Goal: Task Accomplishment & Management: Manage account settings

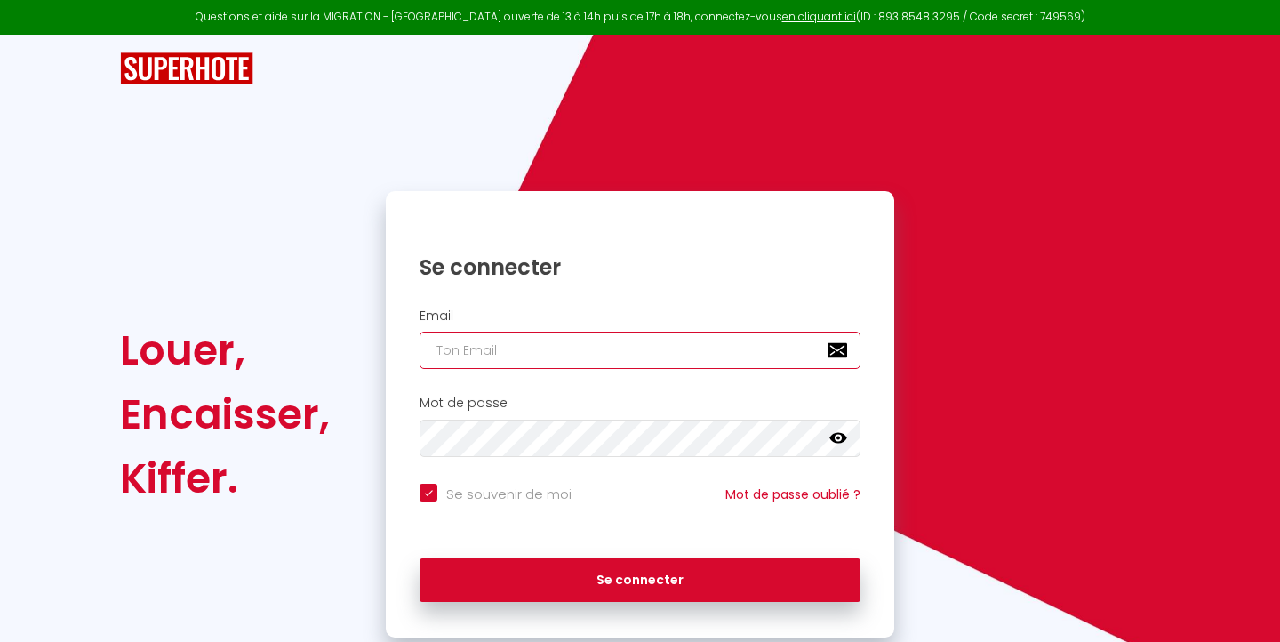
click at [570, 349] on input "email" at bounding box center [639, 349] width 441 height 37
paste input "[DOMAIN_NAME][EMAIL_ADDRESS][DOMAIN_NAME]"
type input "[DOMAIN_NAME][EMAIL_ADDRESS][DOMAIN_NAME]"
checkbox input "true"
type input "[DOMAIN_NAME][EMAIL_ADDRESS][DOMAIN_NAME]"
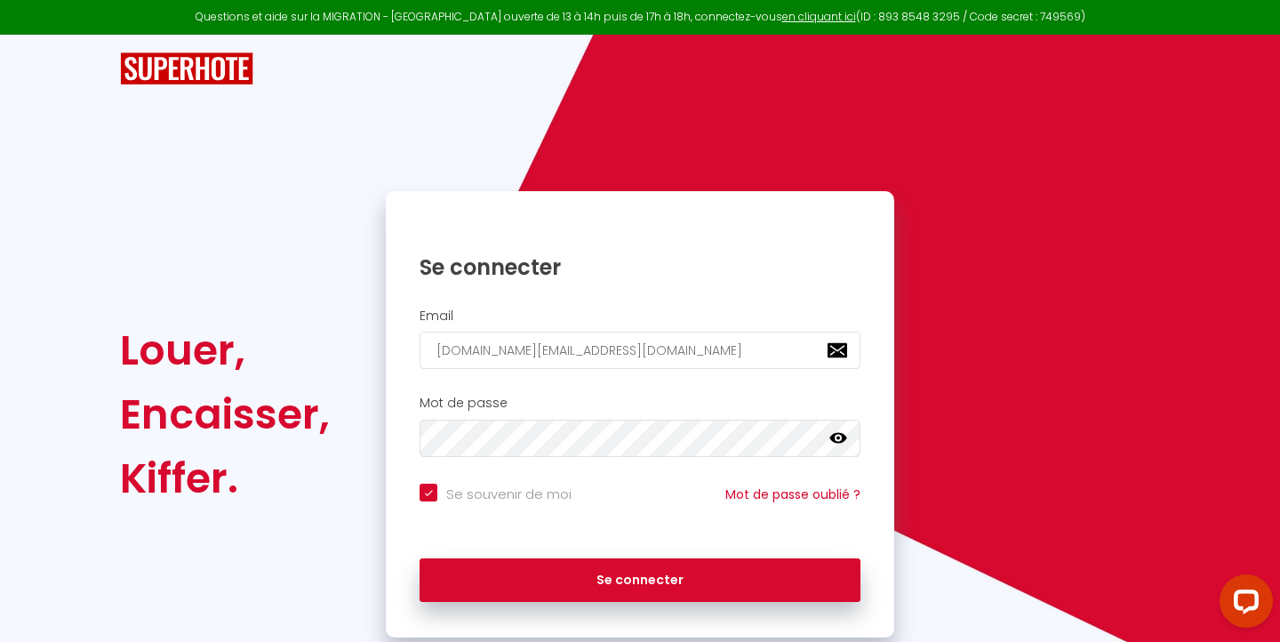
click at [836, 437] on icon at bounding box center [838, 438] width 18 height 11
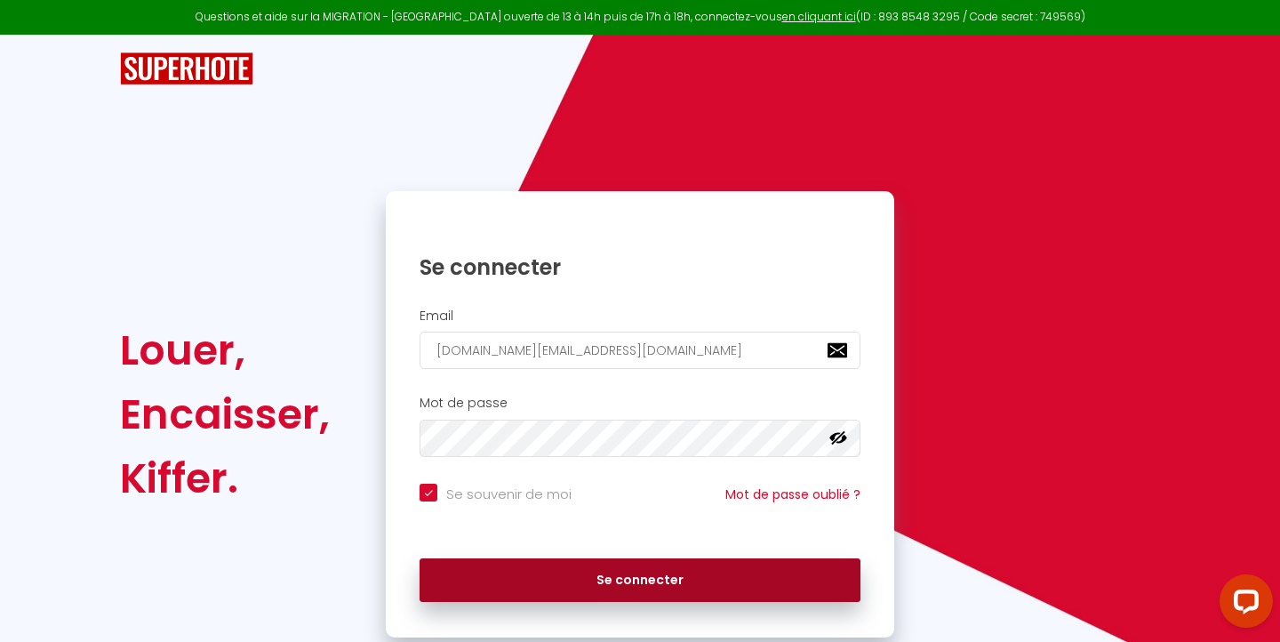
click at [683, 576] on button "Se connecter" at bounding box center [639, 580] width 441 height 44
checkbox input "true"
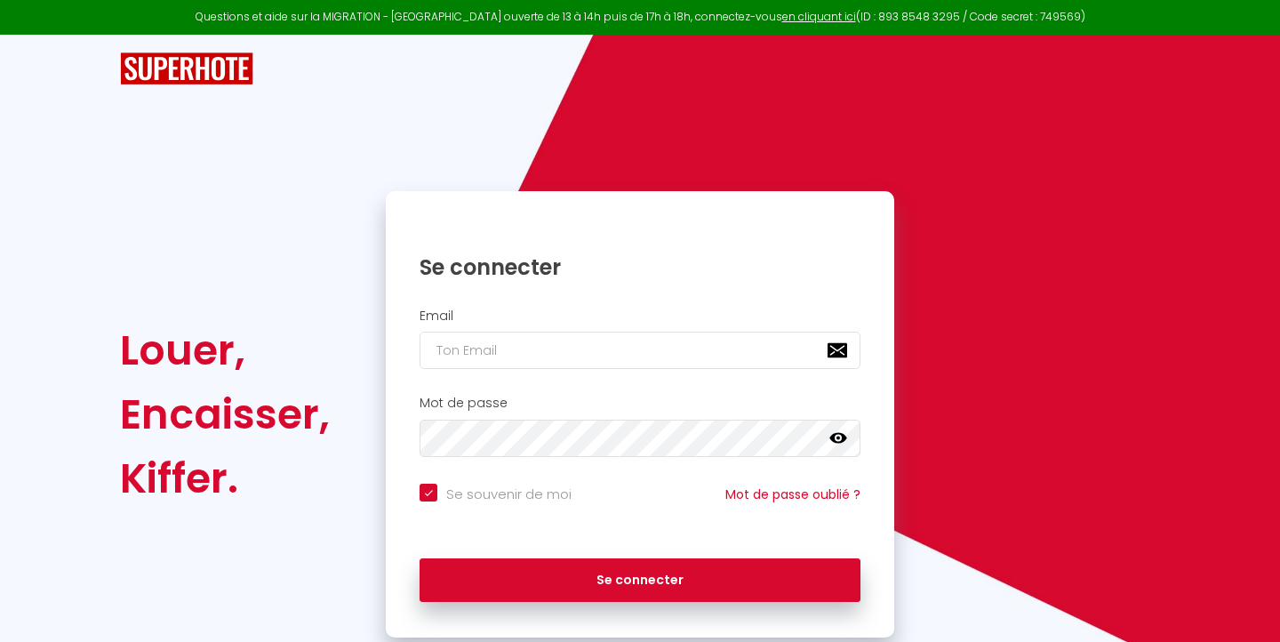
checkbox input "true"
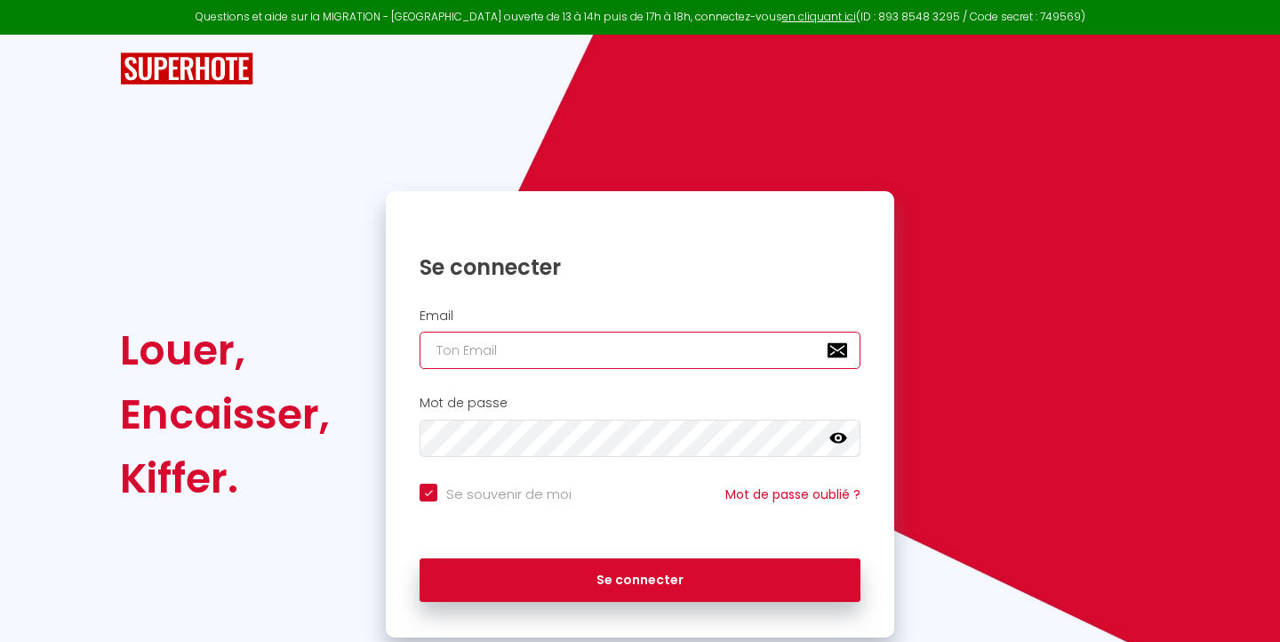
click at [550, 342] on input "email" at bounding box center [639, 349] width 441 height 37
paste input "[DOMAIN_NAME][EMAIL_ADDRESS][DOMAIN_NAME]"
type input "[DOMAIN_NAME][EMAIL_ADDRESS][DOMAIN_NAME]"
checkbox input "true"
type input "[DOMAIN_NAME][EMAIL_ADDRESS][DOMAIN_NAME]"
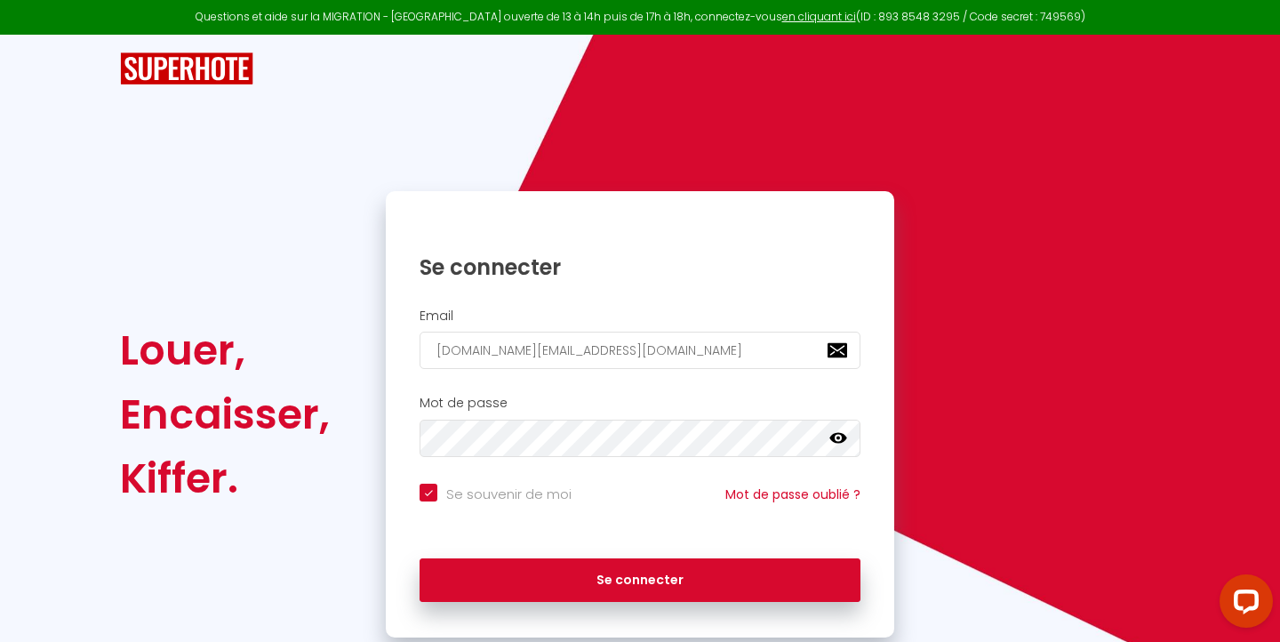
click at [843, 434] on icon at bounding box center [838, 438] width 18 height 11
click at [679, 483] on div "Se souvenir de moi Mot de passe oublié ?" at bounding box center [640, 502] width 508 height 39
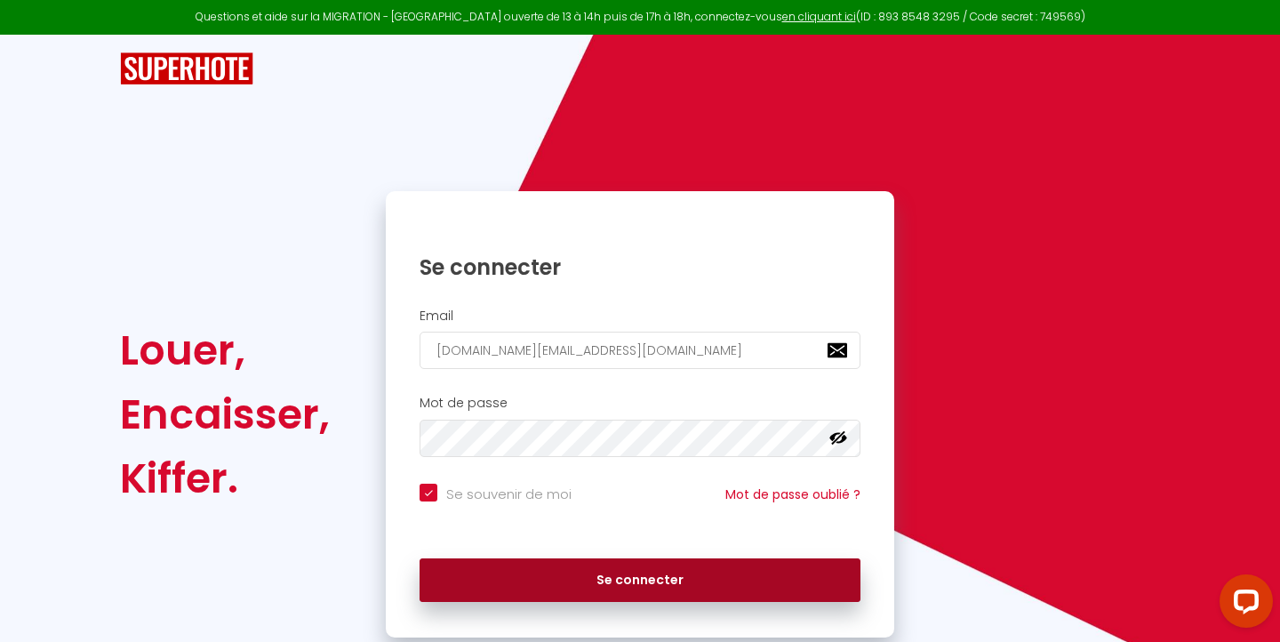
click at [659, 579] on button "Se connecter" at bounding box center [639, 580] width 441 height 44
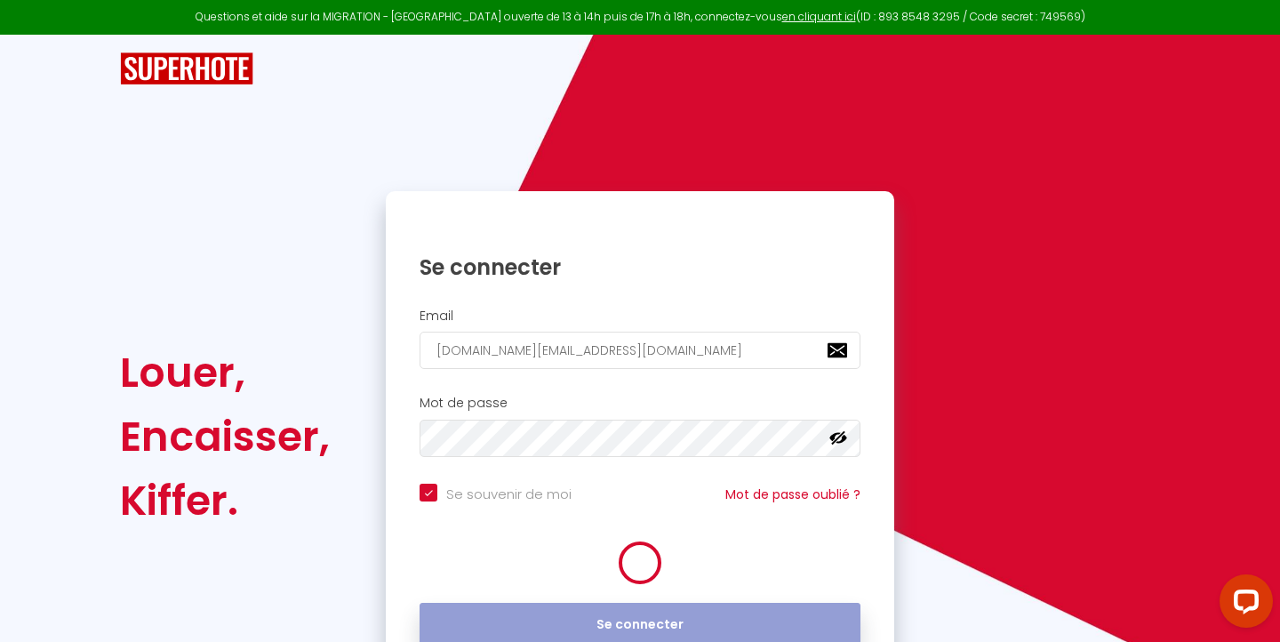
checkbox input "true"
